Goal: Register for event/course

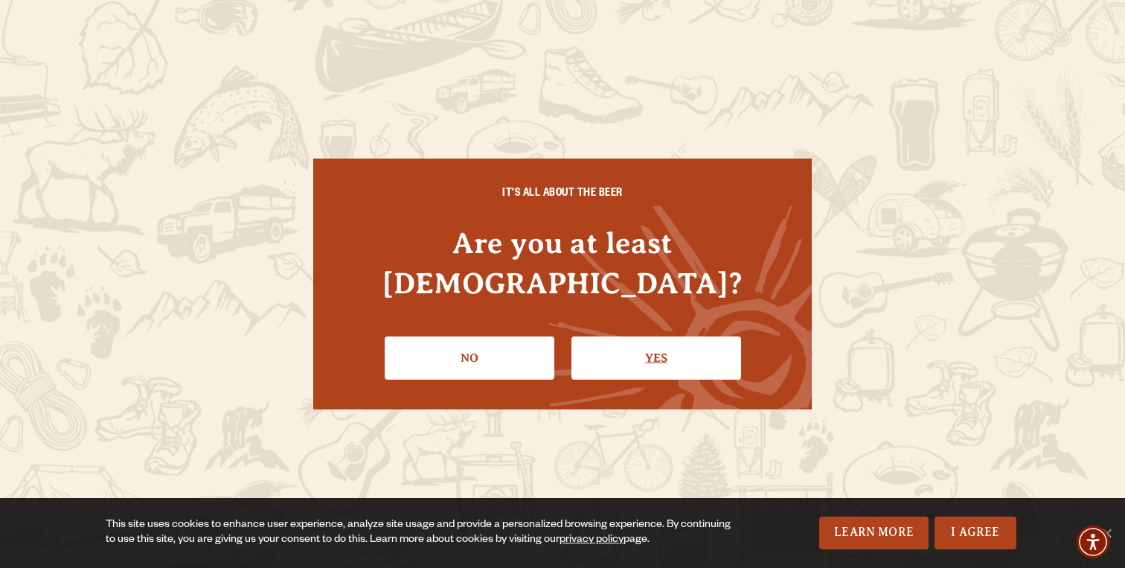
click at [622, 336] on link "Yes" at bounding box center [656, 357] width 170 height 43
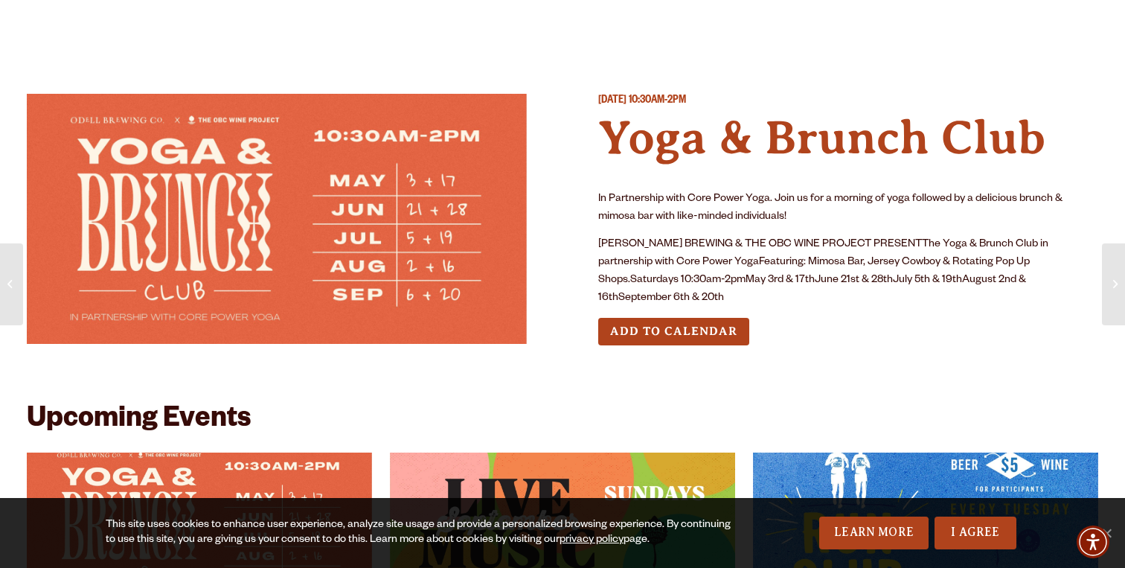
click at [880, 292] on div "[DATE] 10:30AM-2PM Yoga & Brunch Club In Partnership with Core Power Yoga. Join…" at bounding box center [848, 231] width 500 height 275
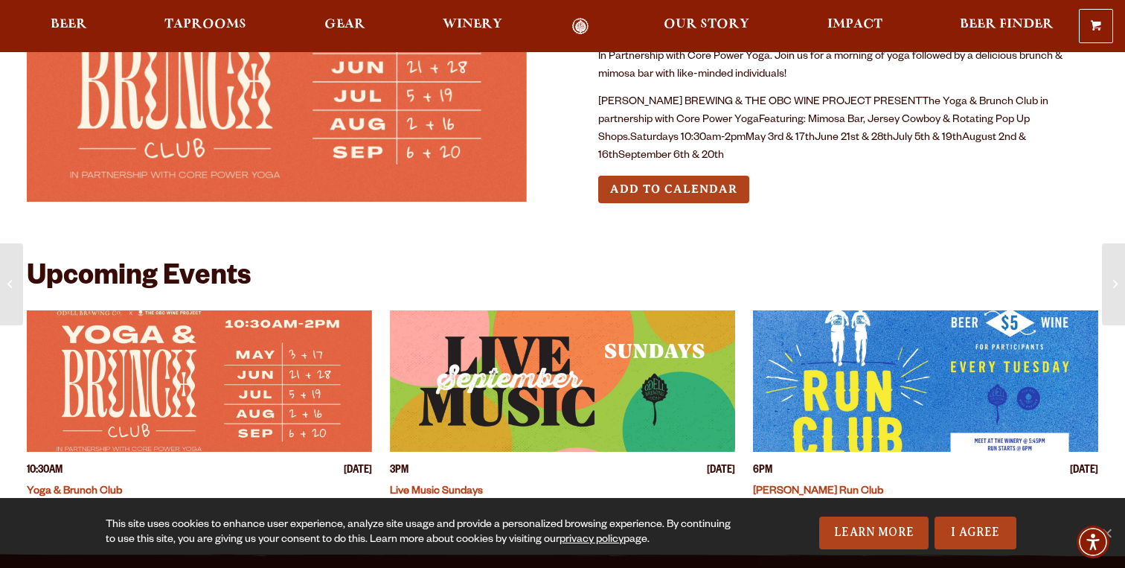
scroll to position [225, 0]
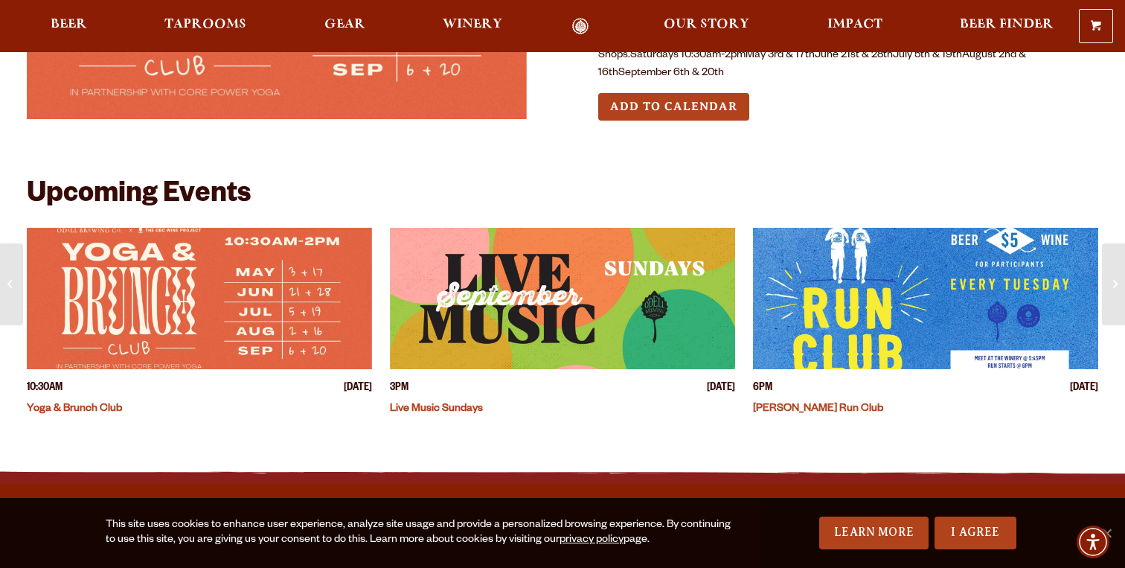
click at [656, 268] on img "View event details" at bounding box center [562, 298] width 345 height 141
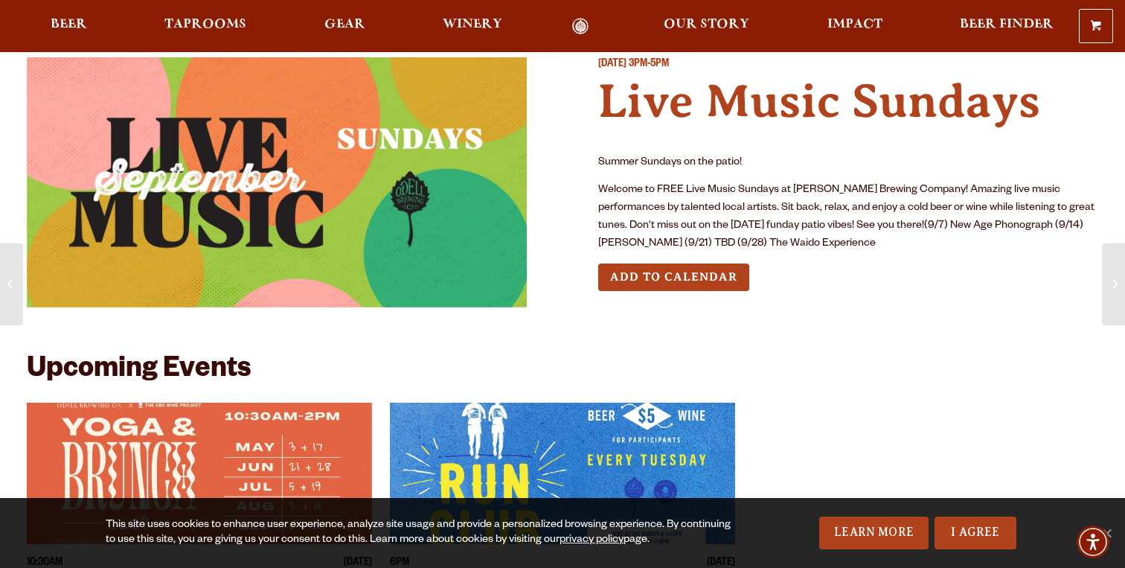
scroll to position [22, 0]
